Goal: Transaction & Acquisition: Purchase product/service

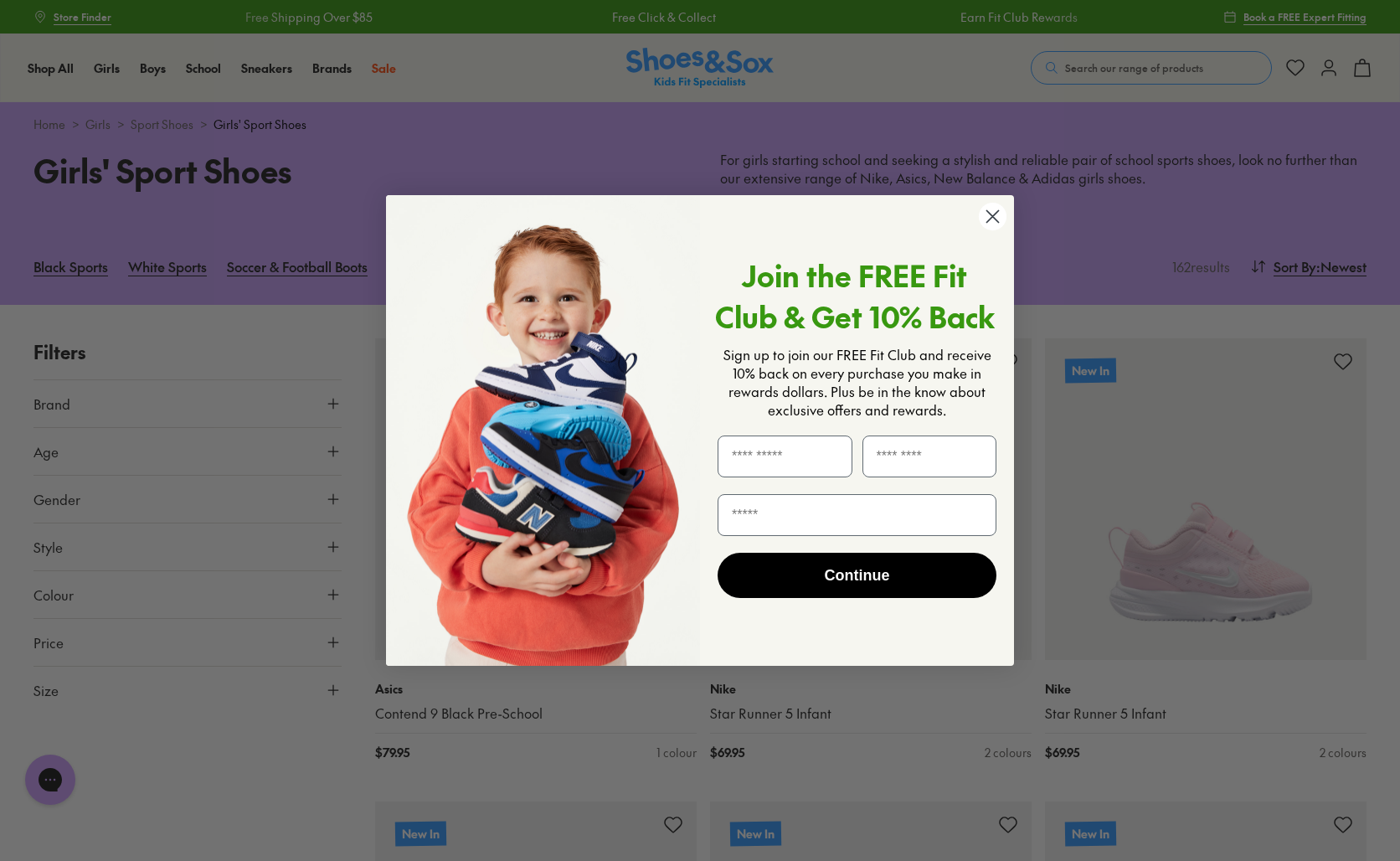
click at [994, 215] on icon "Close dialog" at bounding box center [994, 215] width 11 height 11
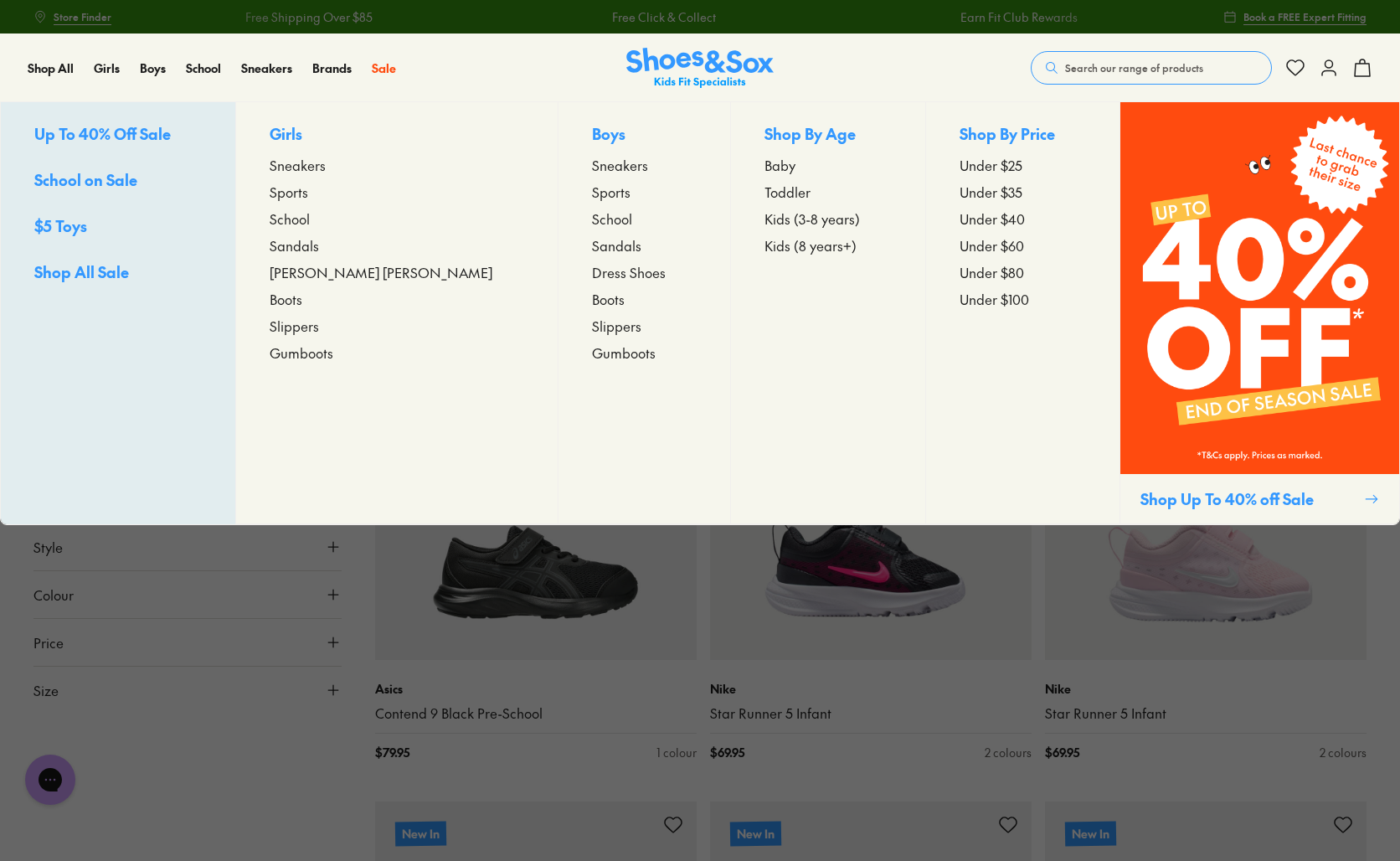
click at [326, 165] on span "Sneakers" at bounding box center [298, 164] width 56 height 20
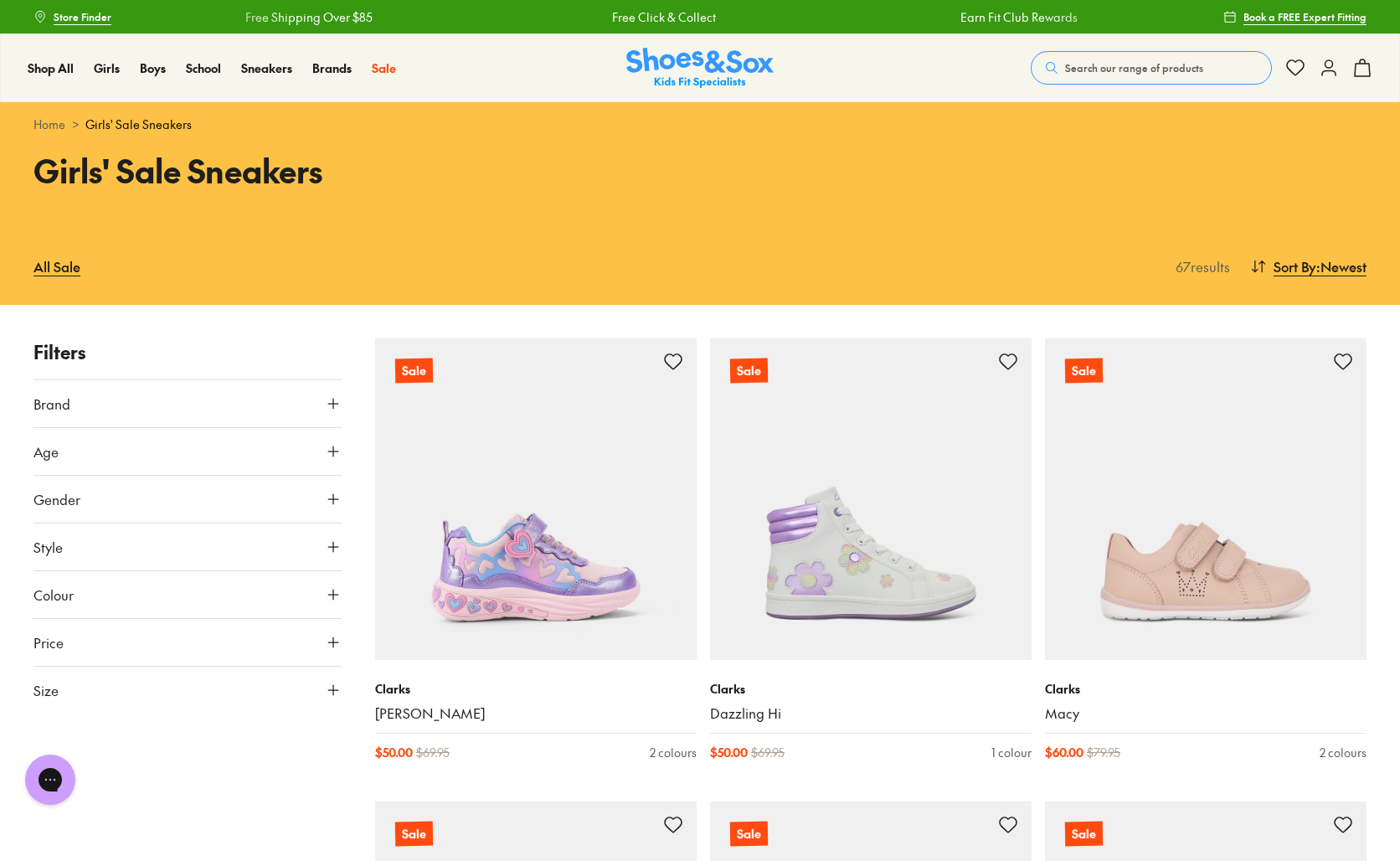
click at [76, 598] on button "Colour" at bounding box center [187, 594] width 308 height 47
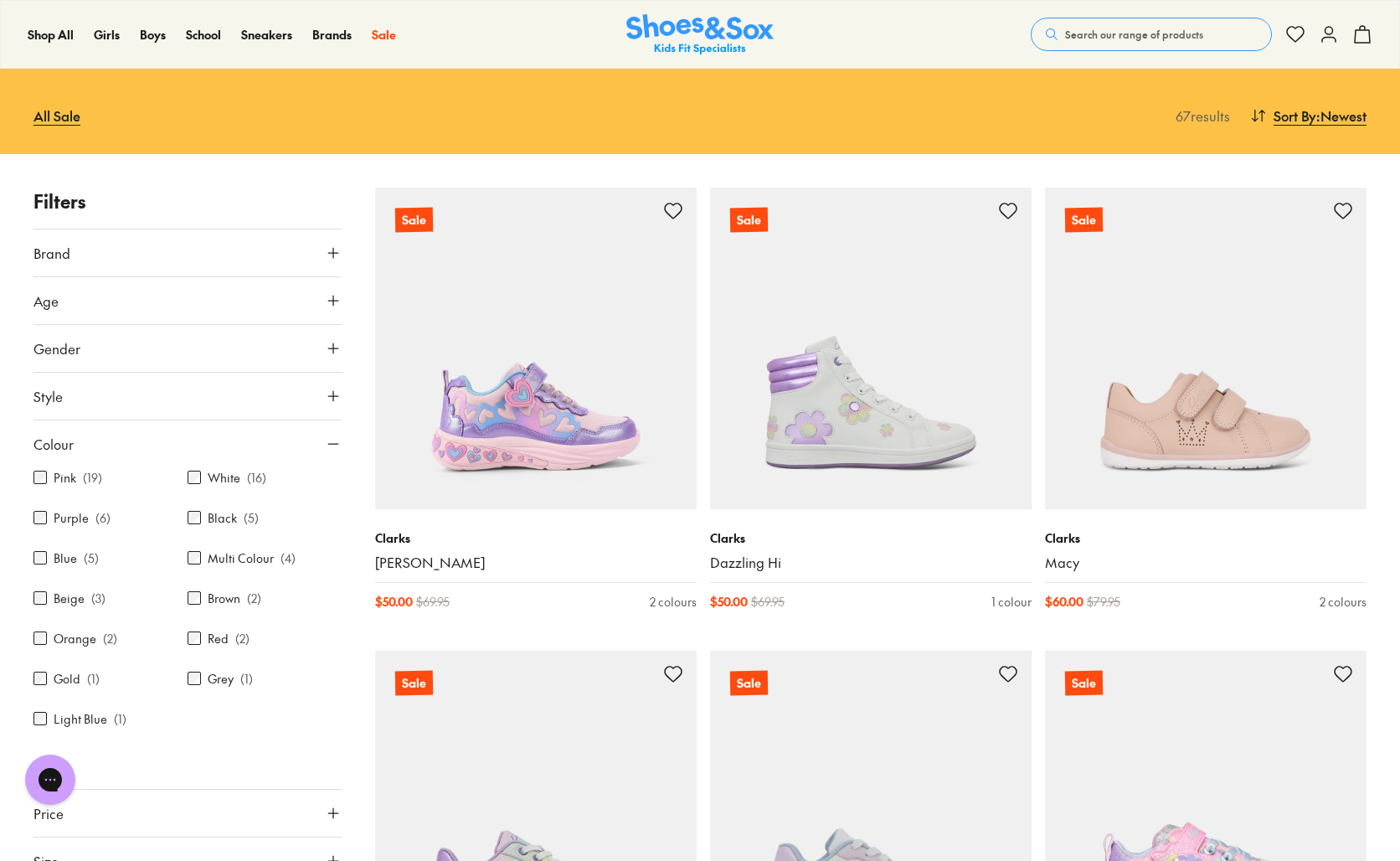
scroll to position [164, 0]
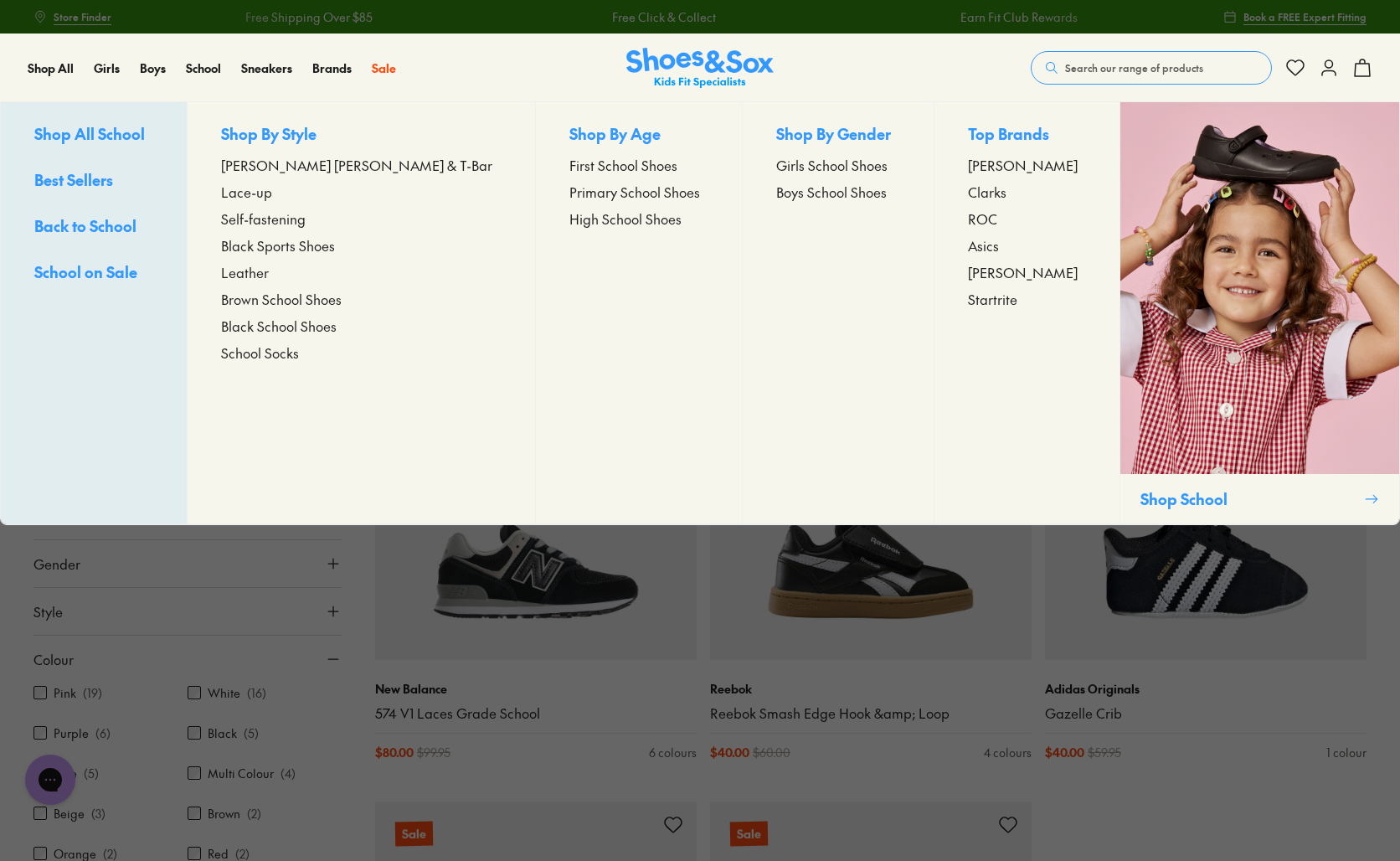
click at [781, 162] on span "Girls School Shoes" at bounding box center [832, 164] width 112 height 20
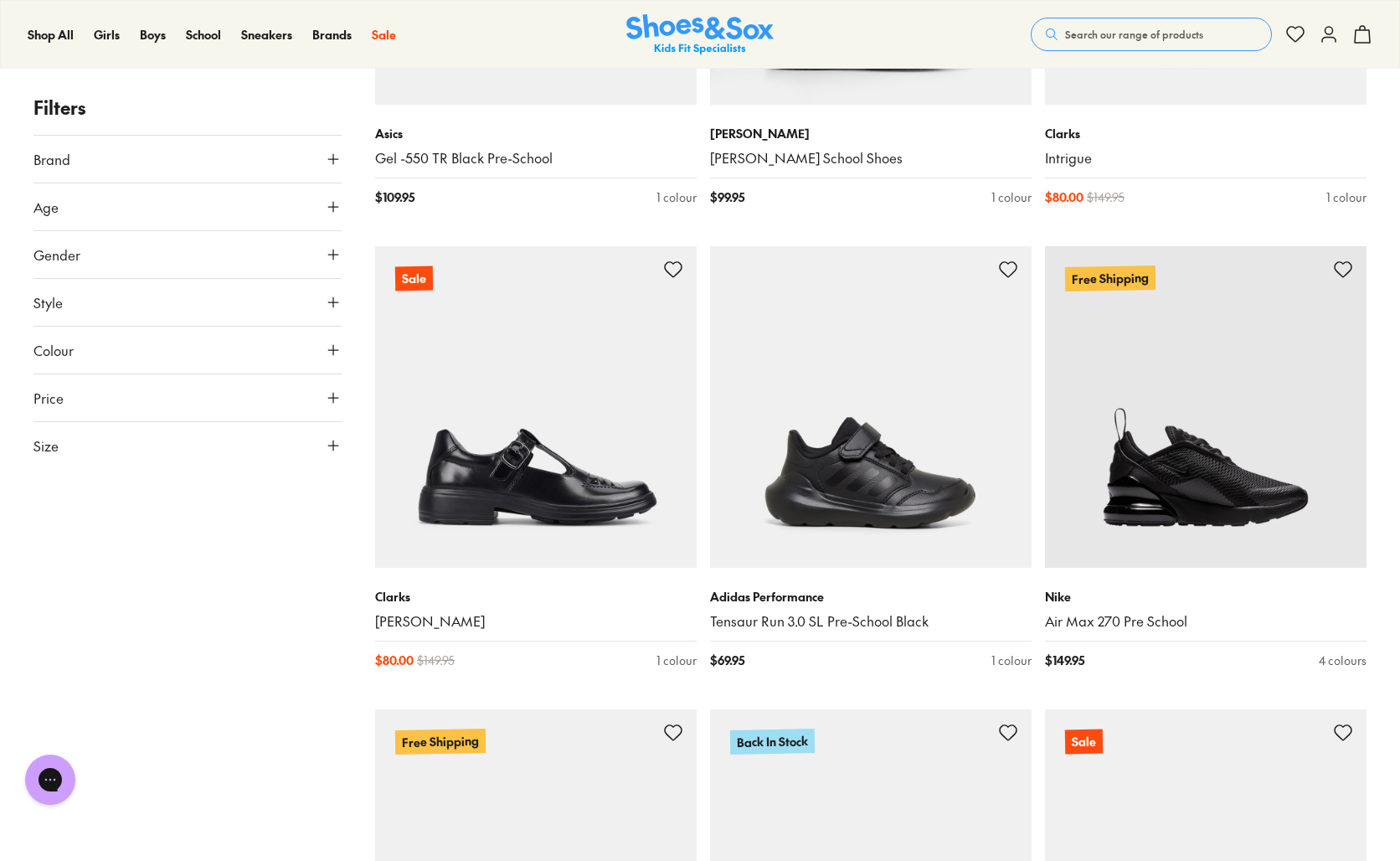
scroll to position [2474, 0]
